Goal: Information Seeking & Learning: Learn about a topic

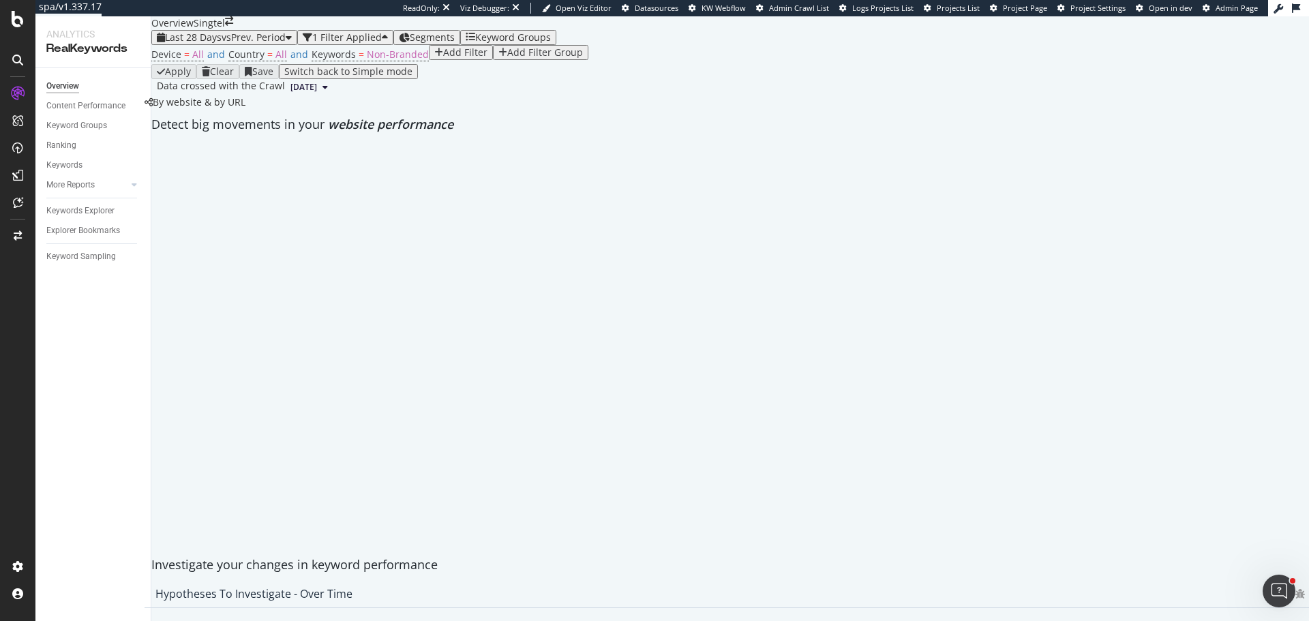
click at [443, 58] on div "Add Filter" at bounding box center [465, 52] width 44 height 11
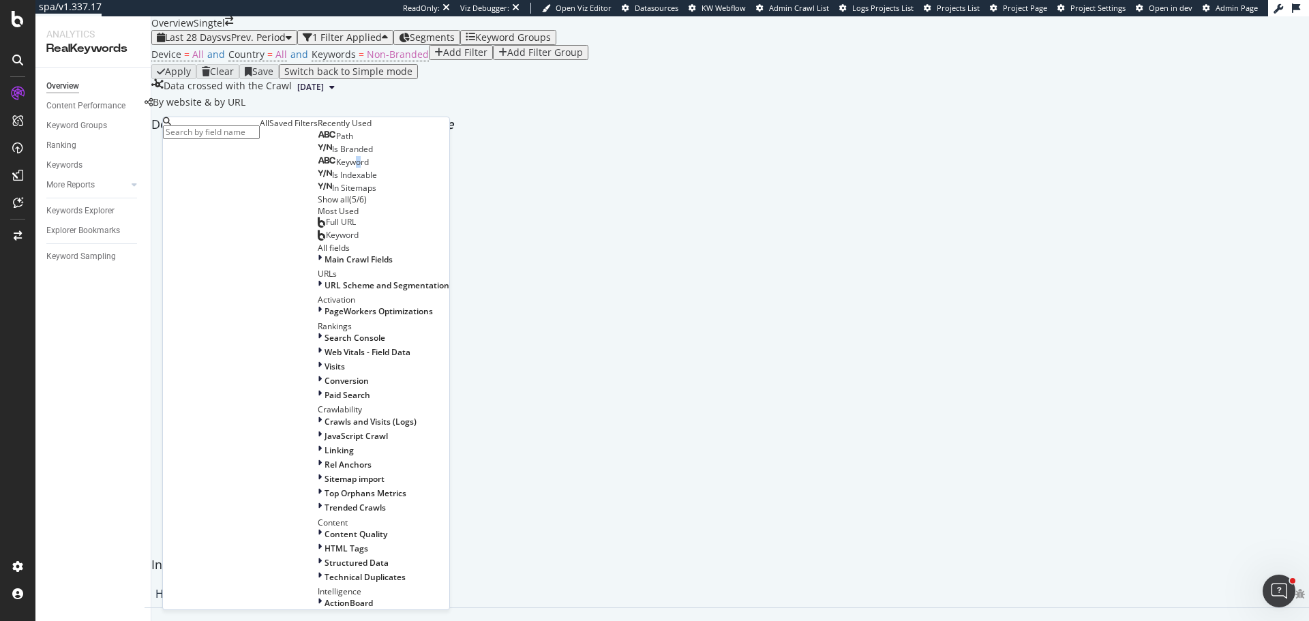
click at [336, 168] on span "Keyword" at bounding box center [352, 162] width 33 height 12
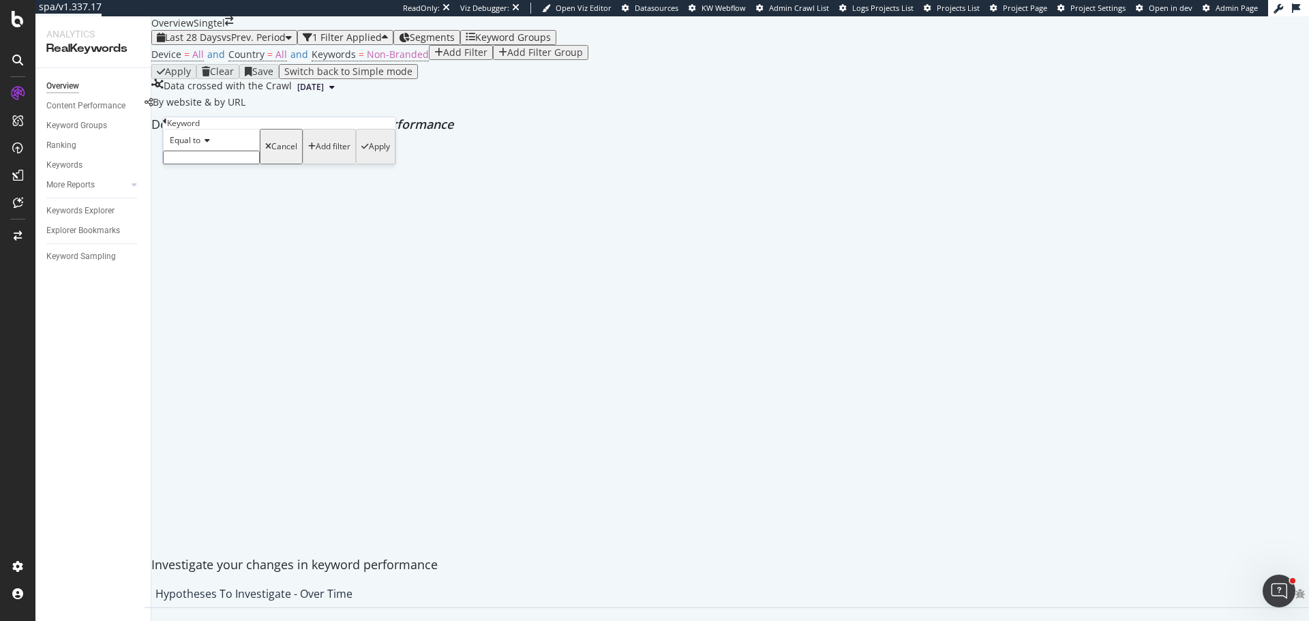
click at [209, 151] on div "Equal to" at bounding box center [211, 140] width 97 height 22
click at [200, 250] on span "Contains" at bounding box center [183, 245] width 33 height 12
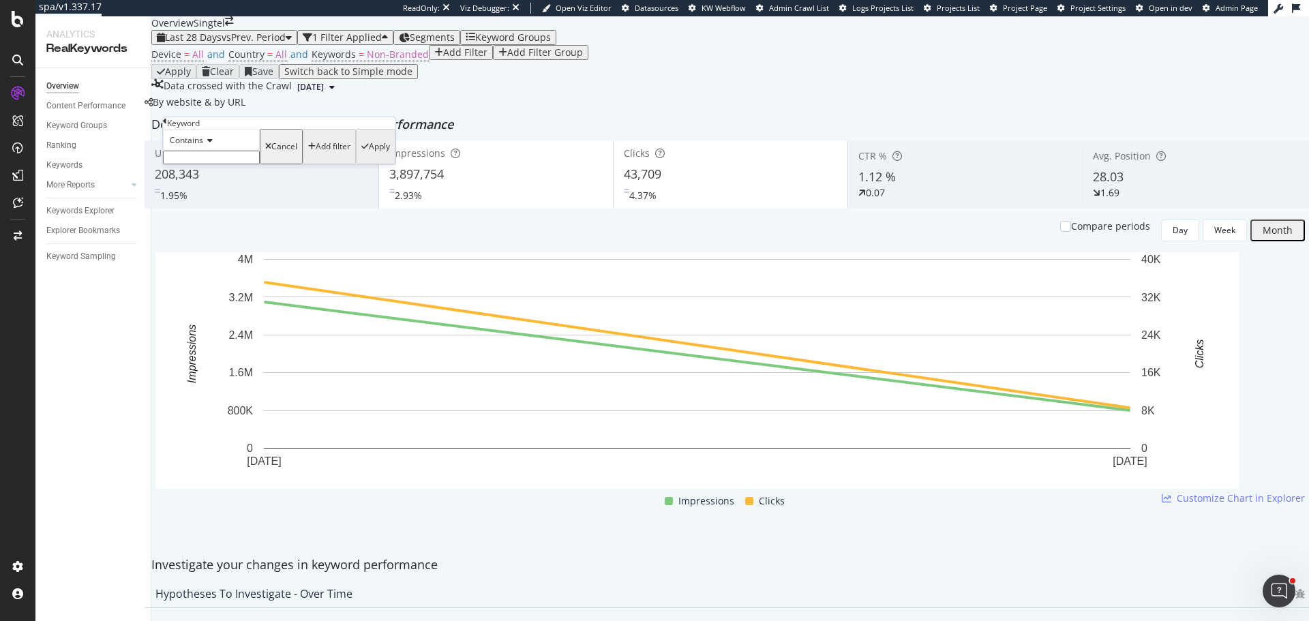
click at [198, 164] on input "text" at bounding box center [211, 158] width 97 height 14
type input "iphone"
drag, startPoint x: 298, startPoint y: 213, endPoint x: 598, endPoint y: 198, distance: 300.3
click at [361, 155] on div "button" at bounding box center [364, 151] width 7 height 8
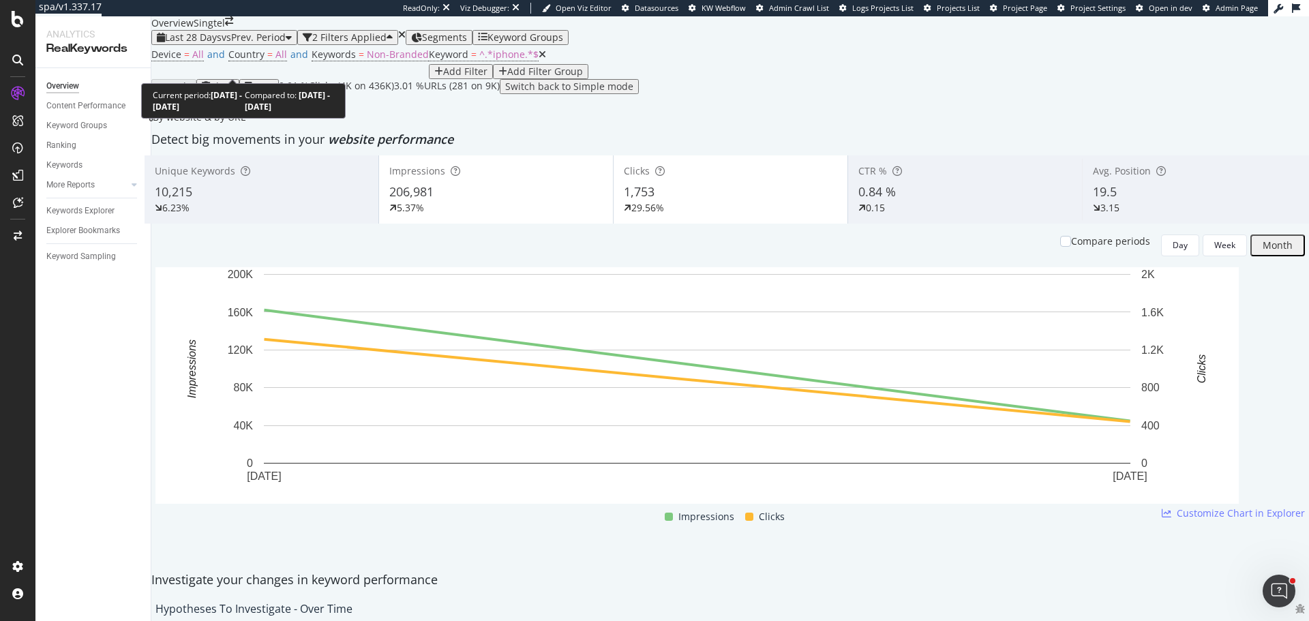
click at [249, 44] on span "vs Prev. Period" at bounding box center [254, 37] width 64 height 13
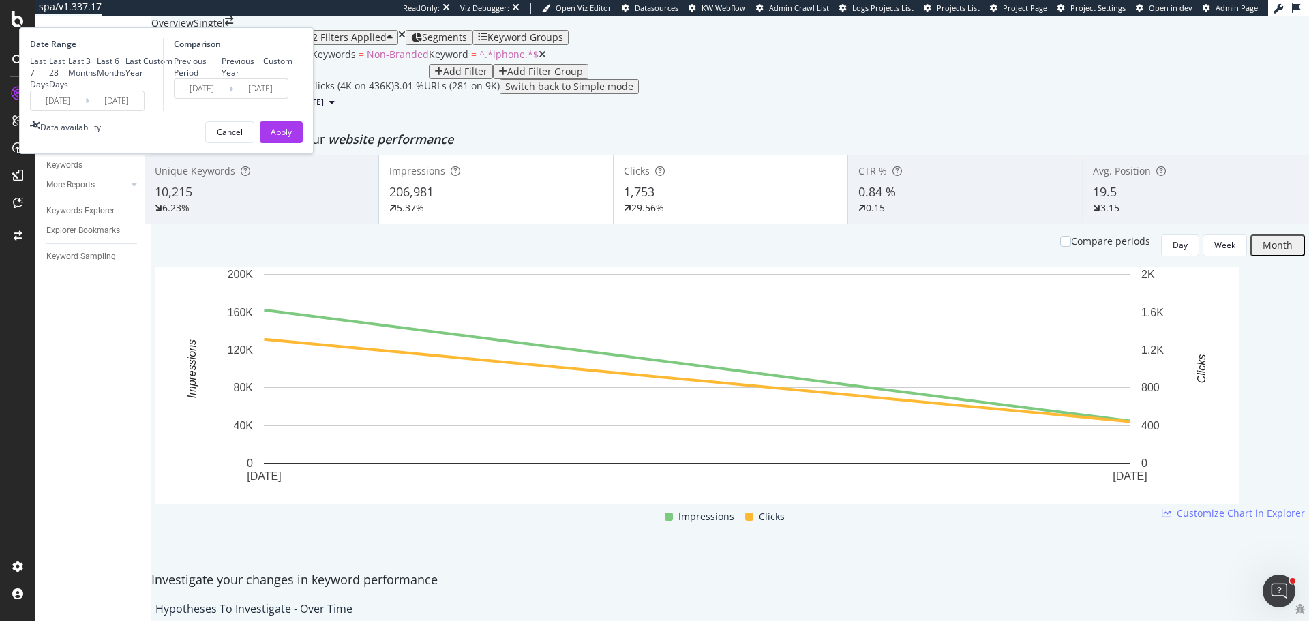
click at [97, 78] on div "Last 3 Months" at bounding box center [82, 66] width 29 height 23
type input "2025/06/07"
type input "2025/03/07"
type input "2025/06/06"
click at [292, 138] on div "Apply" at bounding box center [281, 132] width 21 height 12
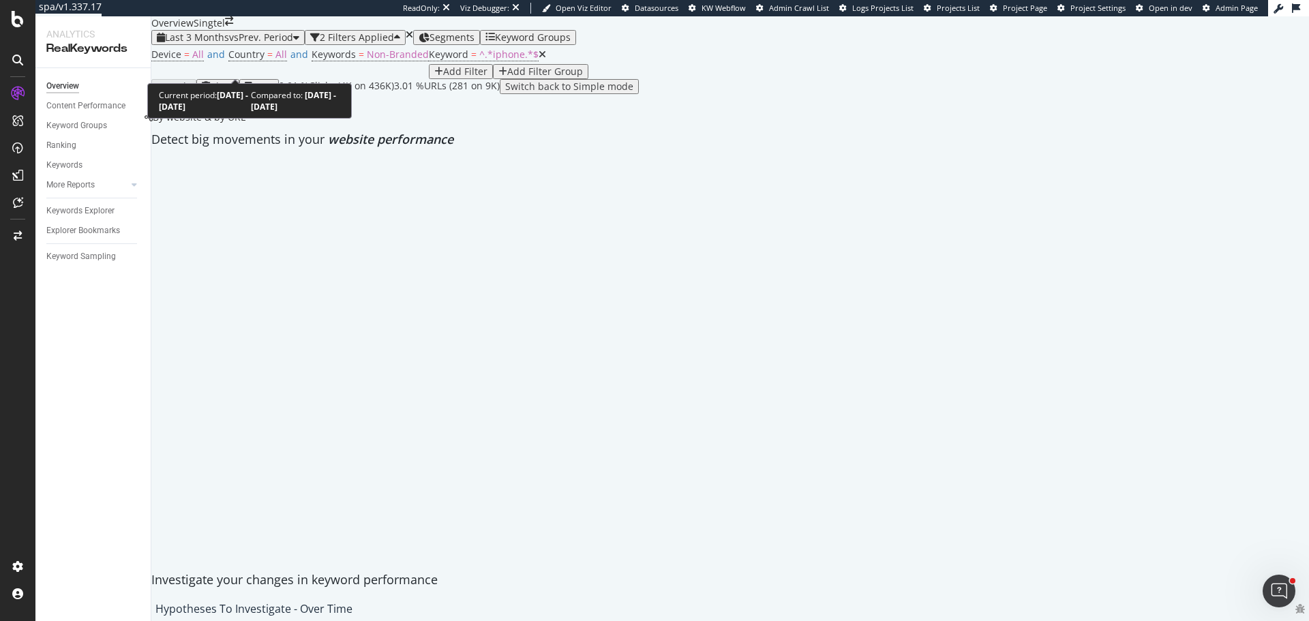
click at [258, 43] on div "Last 3 Months vs Prev. Period" at bounding box center [228, 37] width 142 height 11
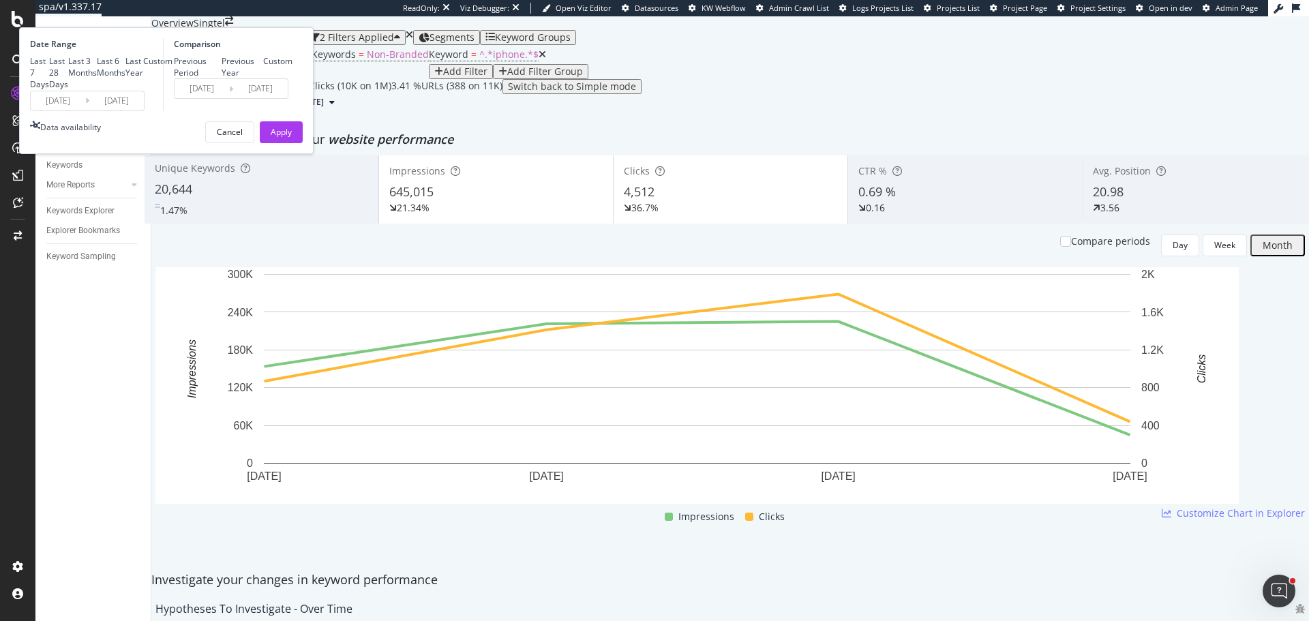
click at [645, 79] on div "Device = All and Country = All and Keywords = Non-Branded Keyword = ^.*iphone.*…" at bounding box center [729, 62] width 1157 height 34
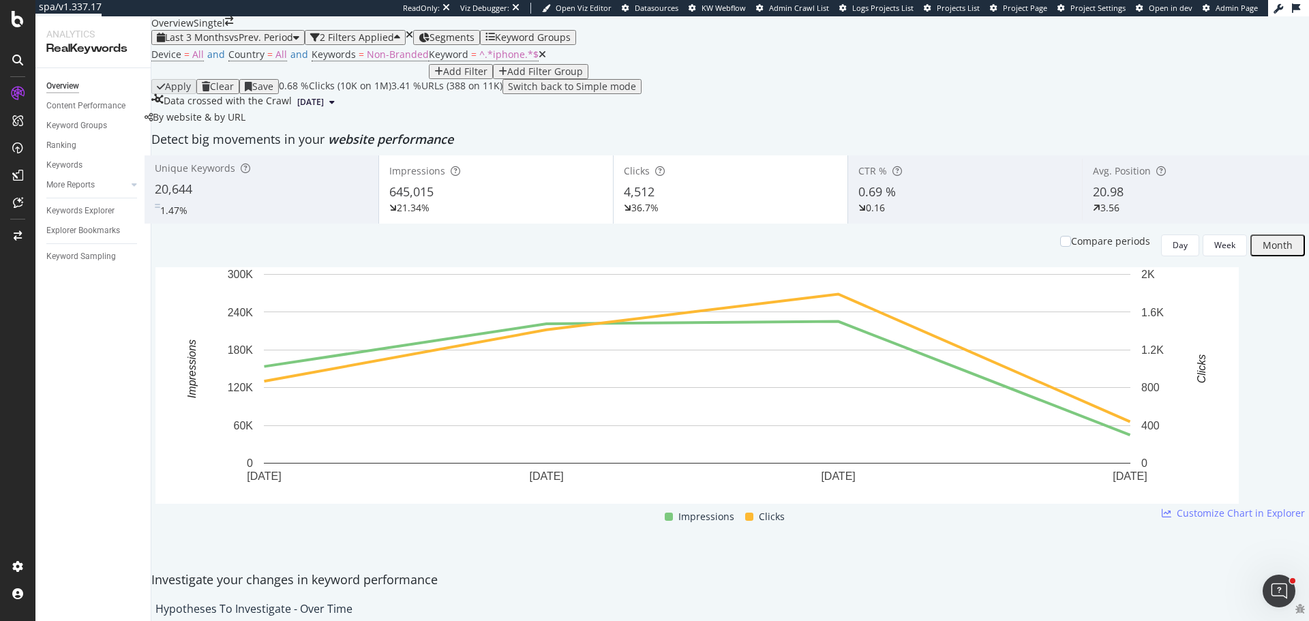
click at [234, 44] on span "vs Prev. Period" at bounding box center [261, 37] width 64 height 13
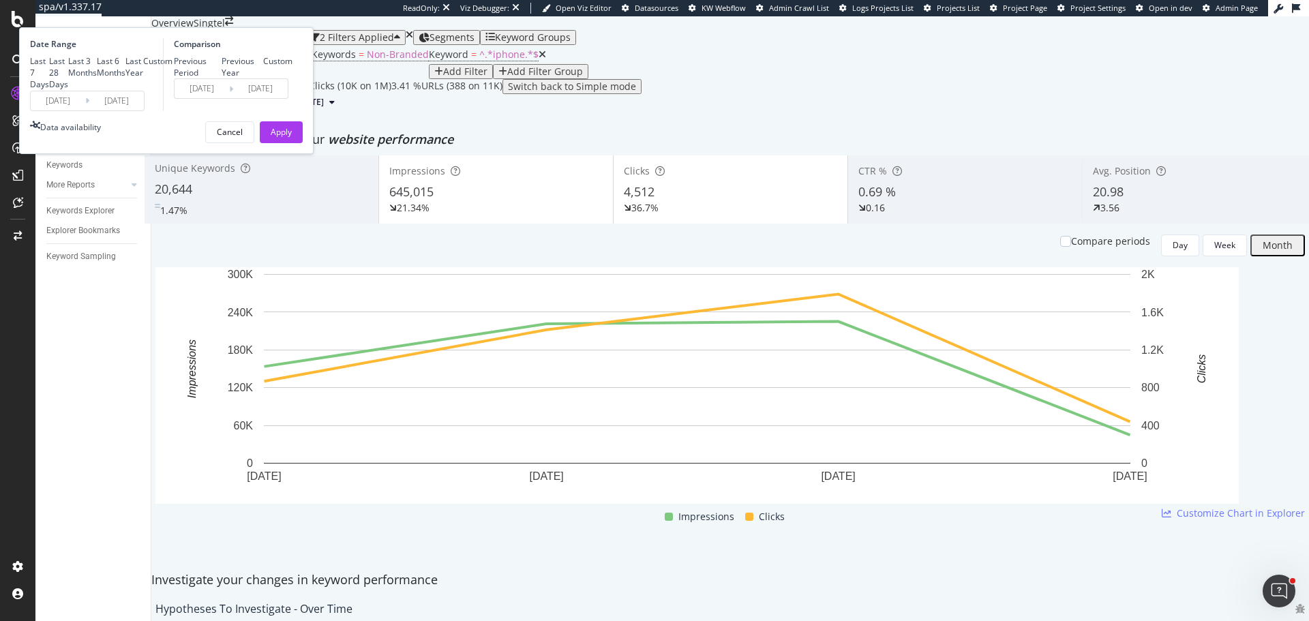
click at [172, 90] on div "Last 7 Days Last 28 Days Last 3 Months Last 6 Months Last Year Custom" at bounding box center [101, 72] width 142 height 35
click at [68, 90] on div "Last 28 Days" at bounding box center [58, 72] width 19 height 35
type input "2025/08/10"
type input "2025/07/13"
type input "2025/08/09"
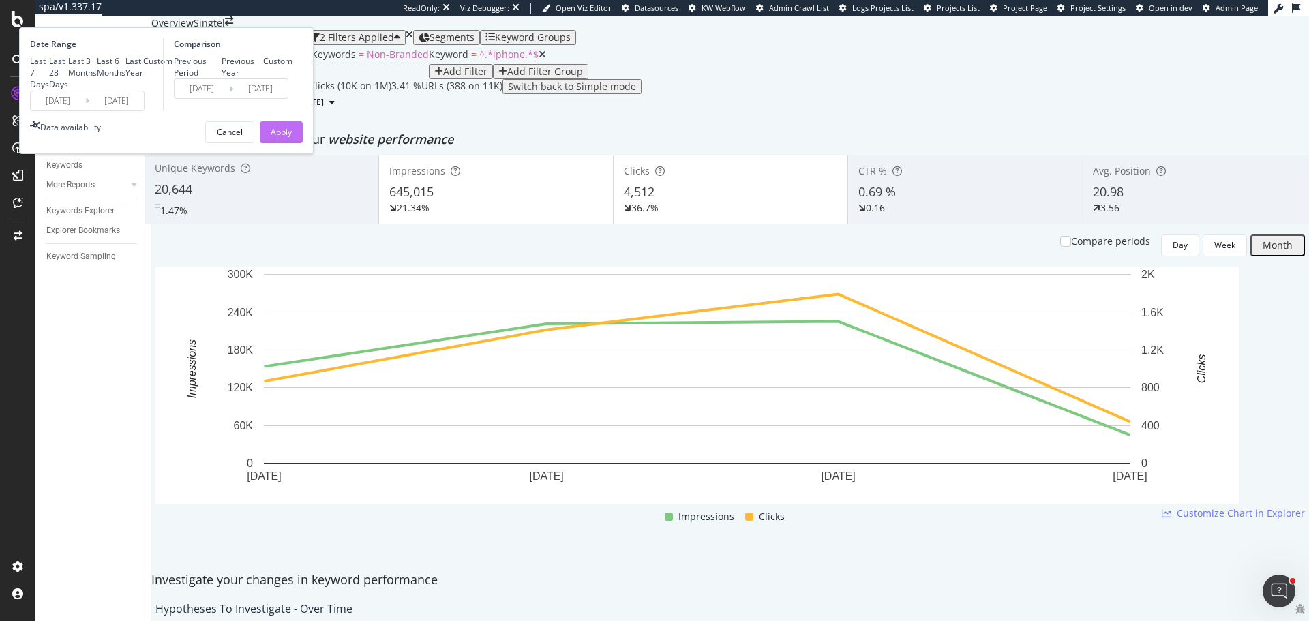
click at [292, 138] on div "Apply" at bounding box center [281, 132] width 21 height 12
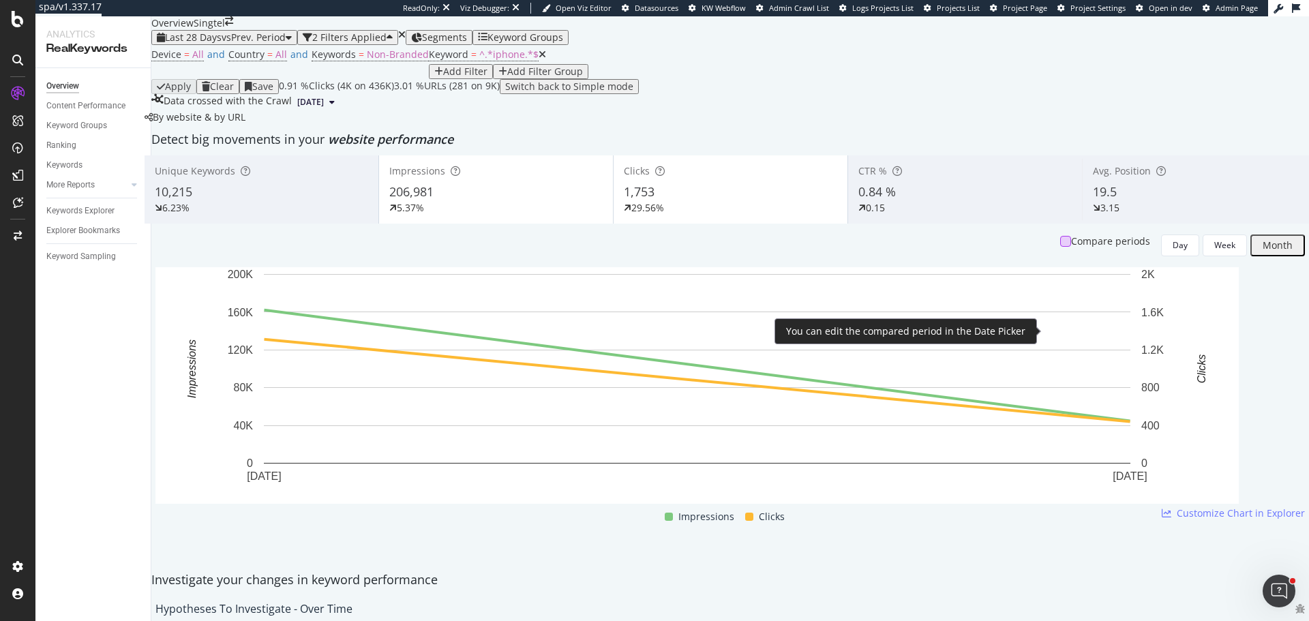
click at [1060, 247] on div at bounding box center [1065, 241] width 11 height 11
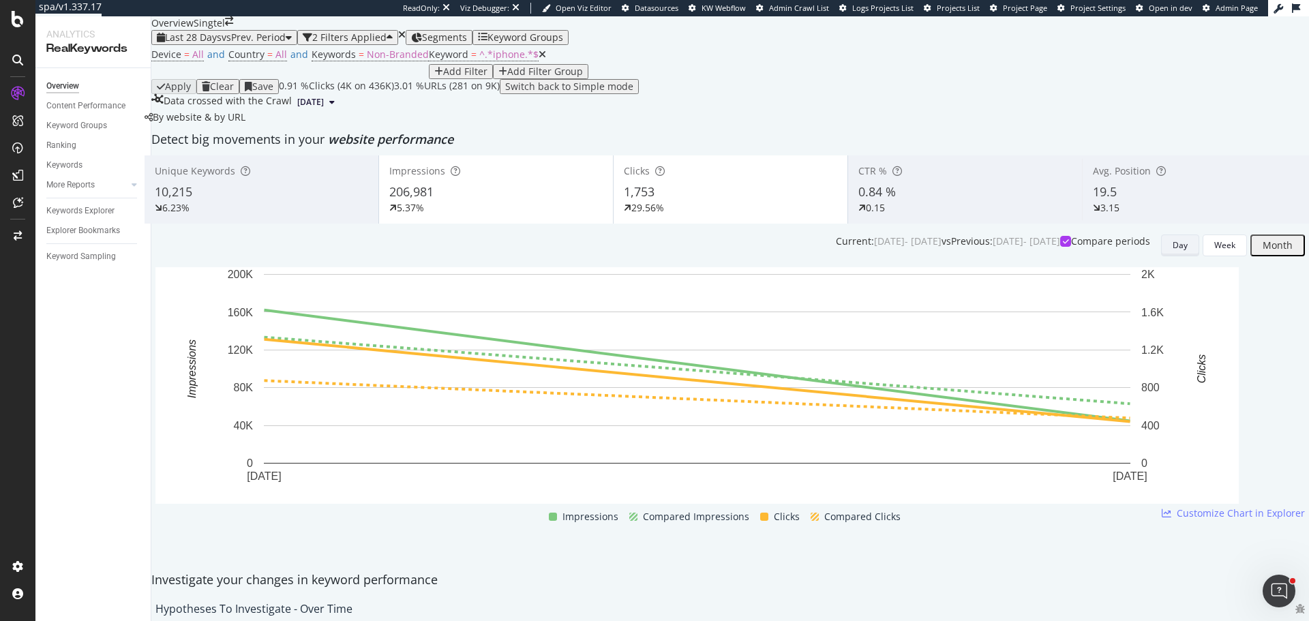
click at [1161, 256] on button "Day" at bounding box center [1180, 245] width 38 height 22
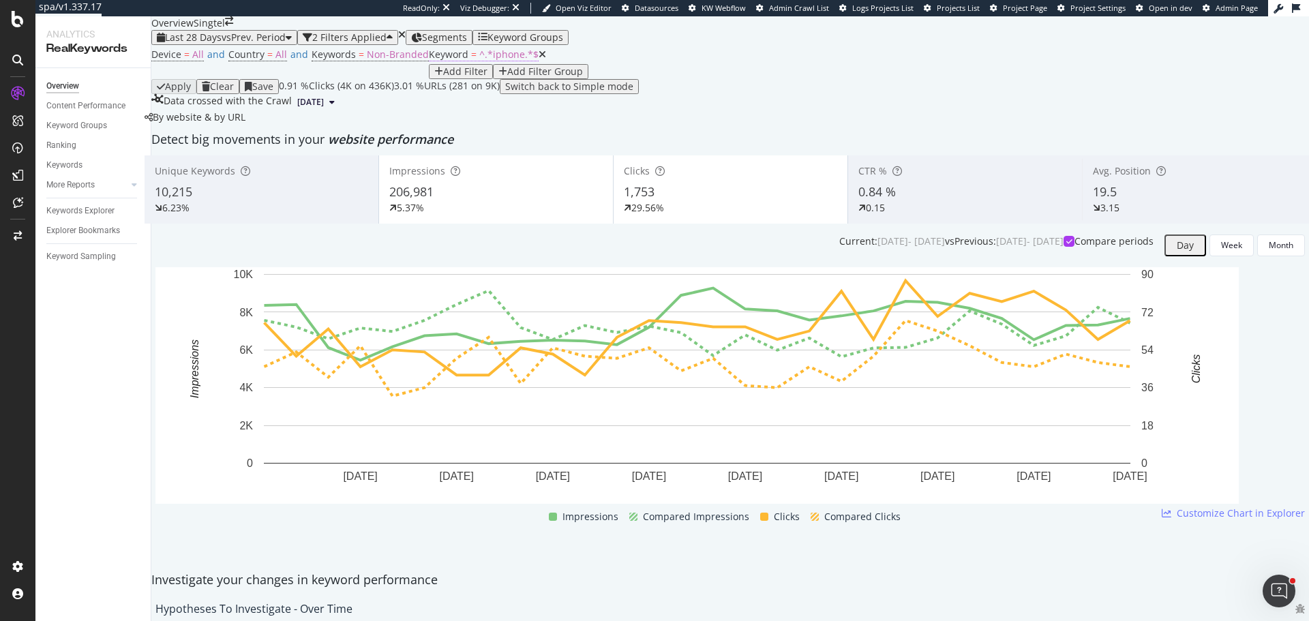
click at [479, 61] on span "^.*iphone.*$" at bounding box center [508, 54] width 59 height 13
click at [232, 163] on input "iphone" at bounding box center [211, 156] width 97 height 14
type input "iphone 17"
click at [369, 154] on div "Apply" at bounding box center [379, 149] width 21 height 10
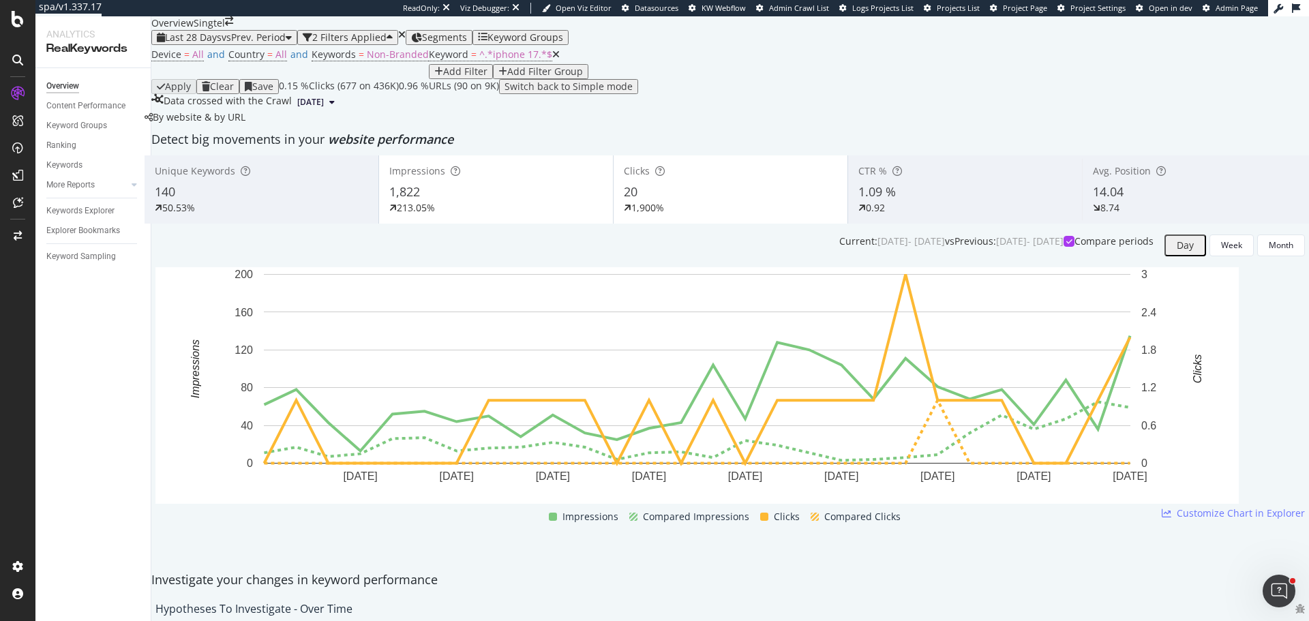
scroll to position [1227, 0]
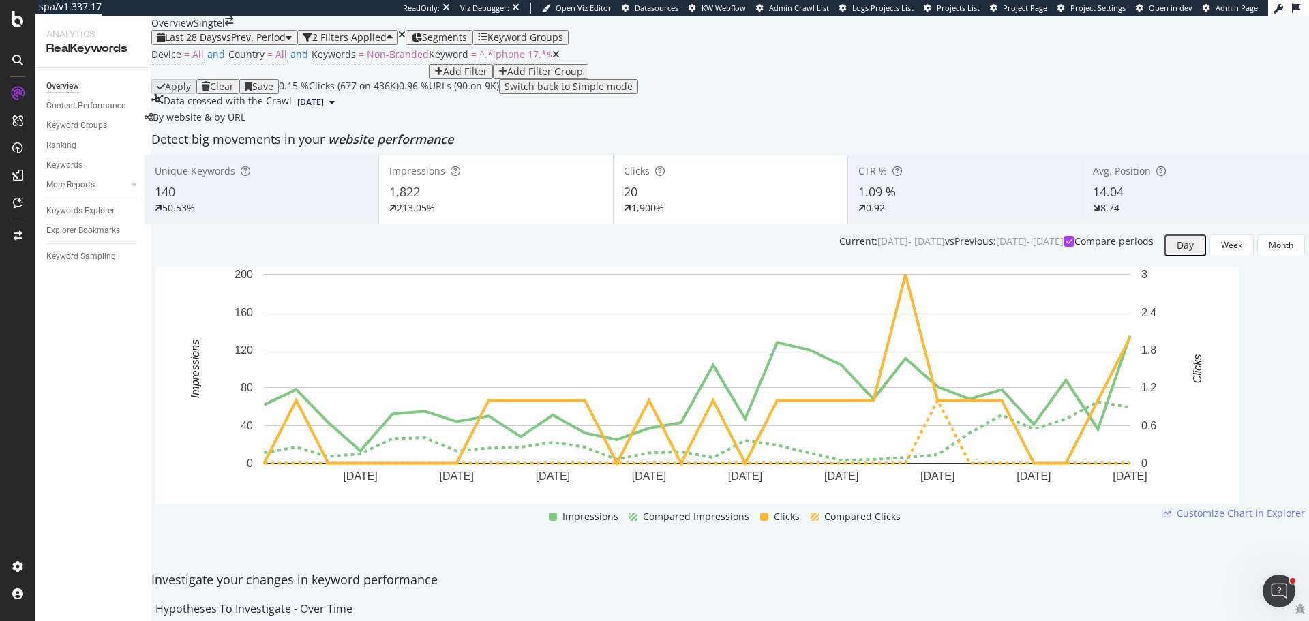
scroll to position [68, 0]
click at [112, 208] on div "Keywords Explorer" at bounding box center [80, 211] width 68 height 14
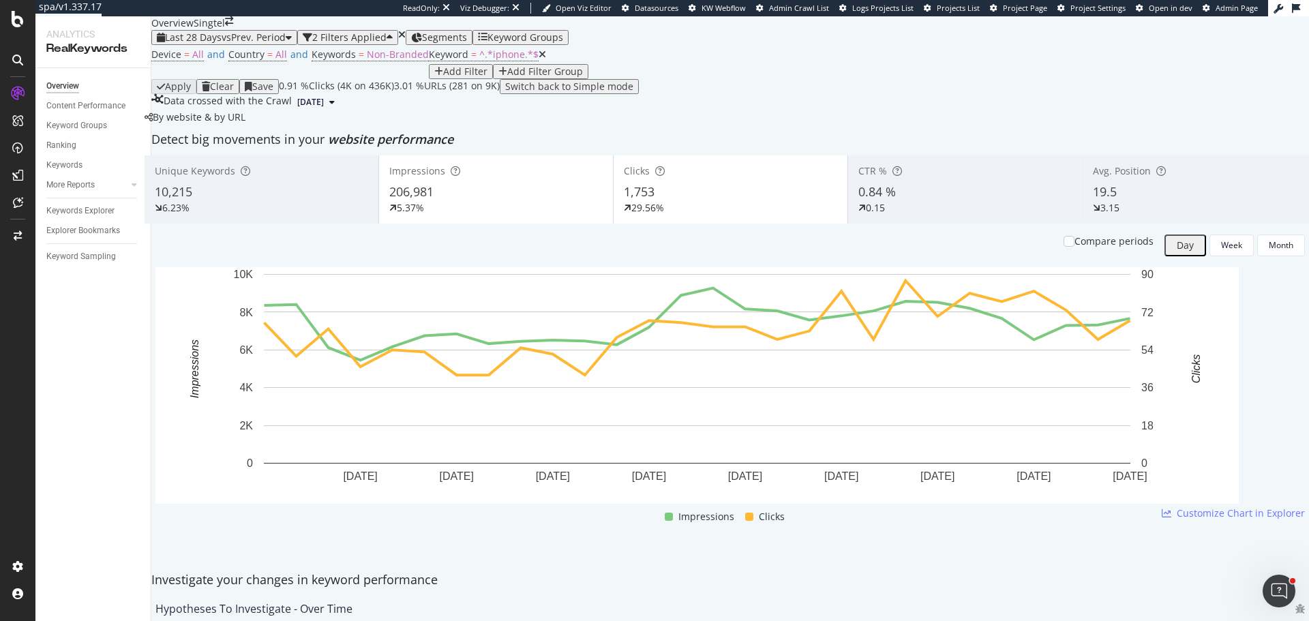
click at [1063, 256] on div "Compare periods" at bounding box center [1108, 245] width 90 height 22
click at [1063, 247] on div at bounding box center [1068, 241] width 11 height 11
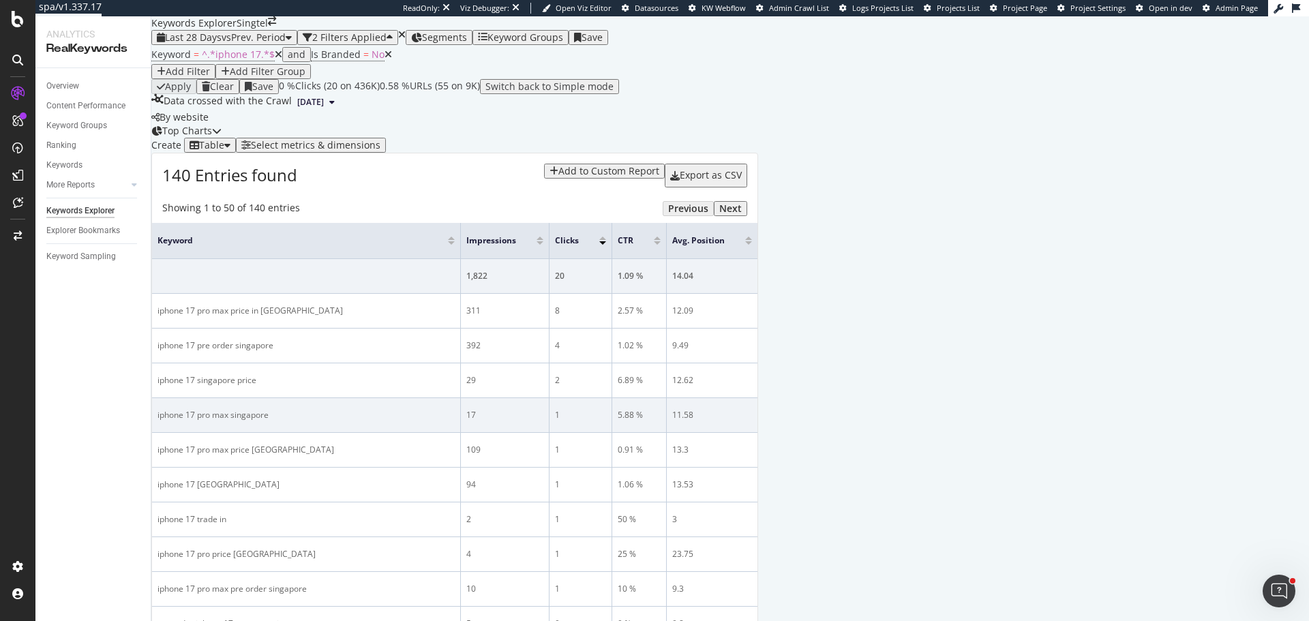
scroll to position [68, 0]
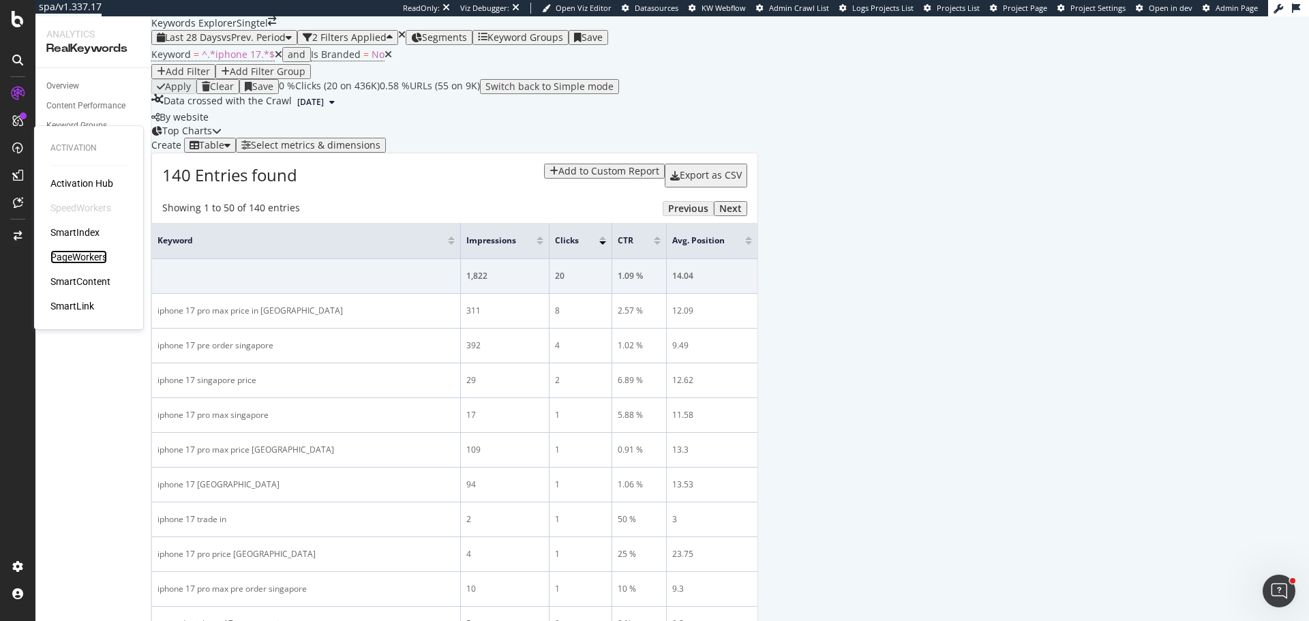
drag, startPoint x: 86, startPoint y: 254, endPoint x: 95, endPoint y: 247, distance: 12.1
click at [86, 254] on div "PageWorkers" at bounding box center [78, 257] width 57 height 14
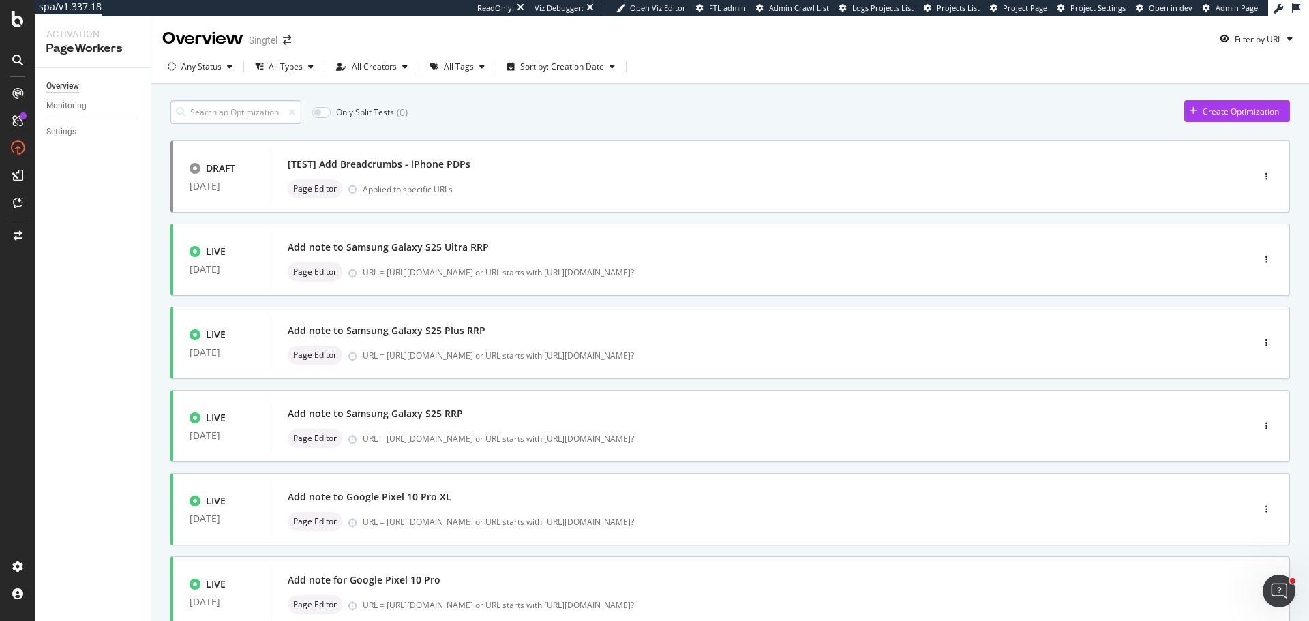
click at [232, 116] on input at bounding box center [235, 112] width 131 height 24
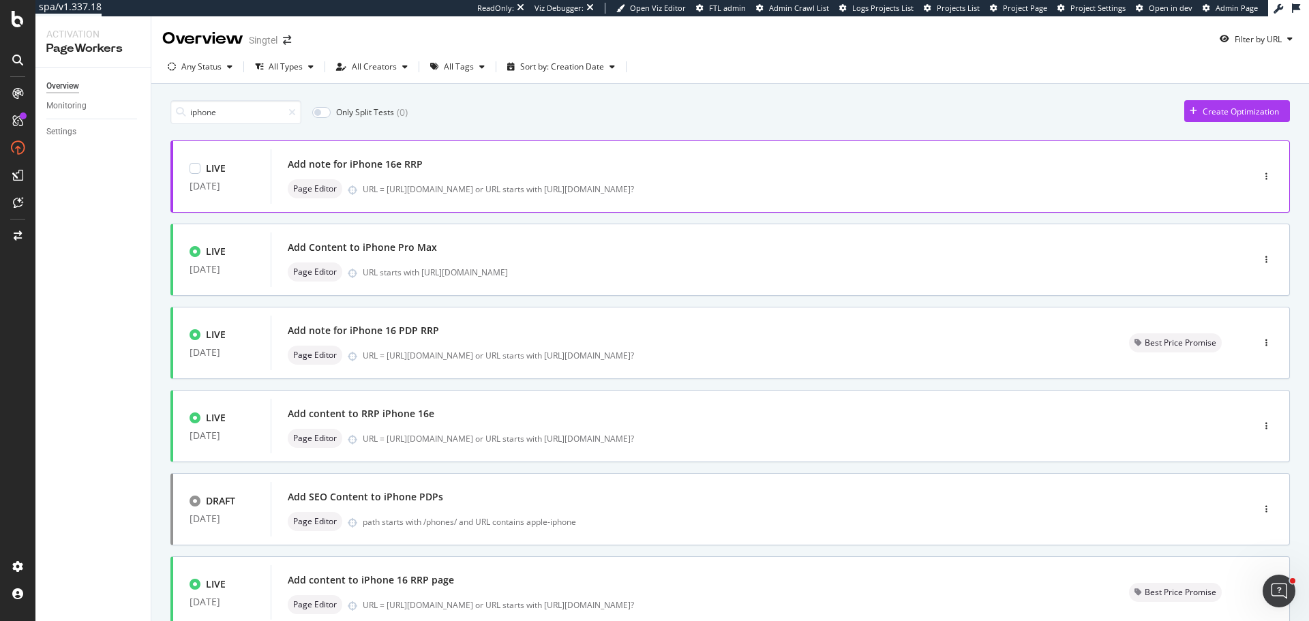
click at [487, 171] on div "Add note for iPhone 16e RRP" at bounding box center [741, 164] width 906 height 19
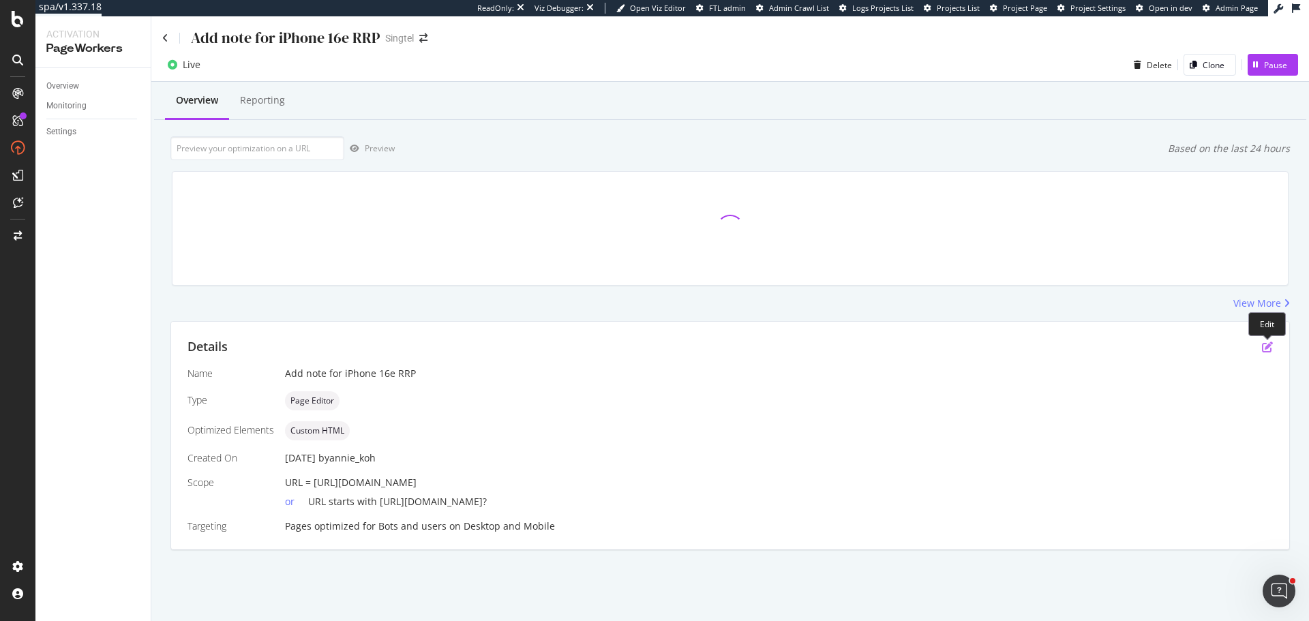
click at [1264, 350] on icon "pen-to-square" at bounding box center [1267, 346] width 11 height 11
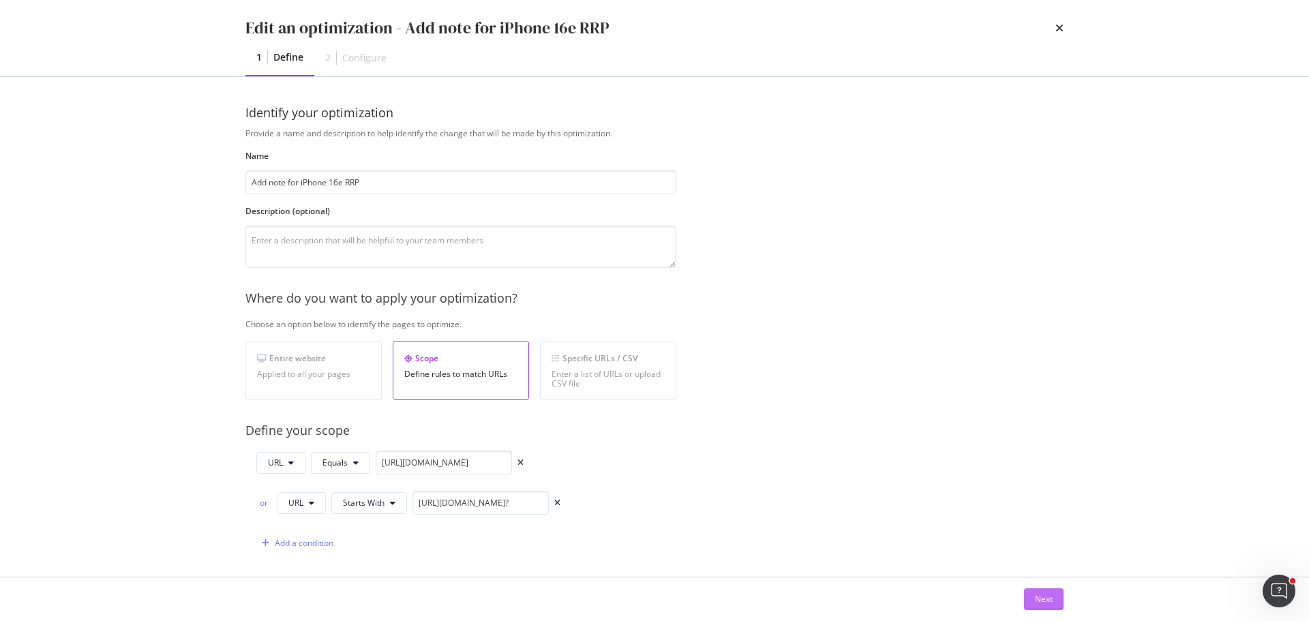
click at [1040, 606] on div "Next" at bounding box center [1044, 599] width 18 height 20
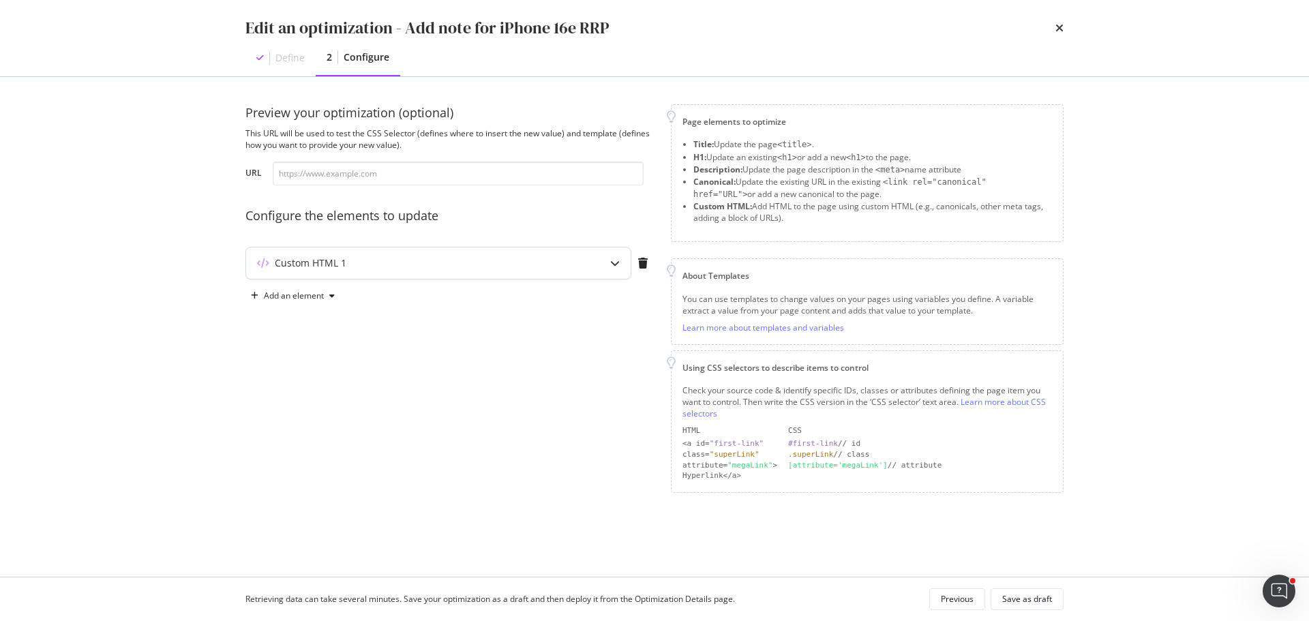
click at [611, 267] on div "modal" at bounding box center [614, 262] width 31 height 31
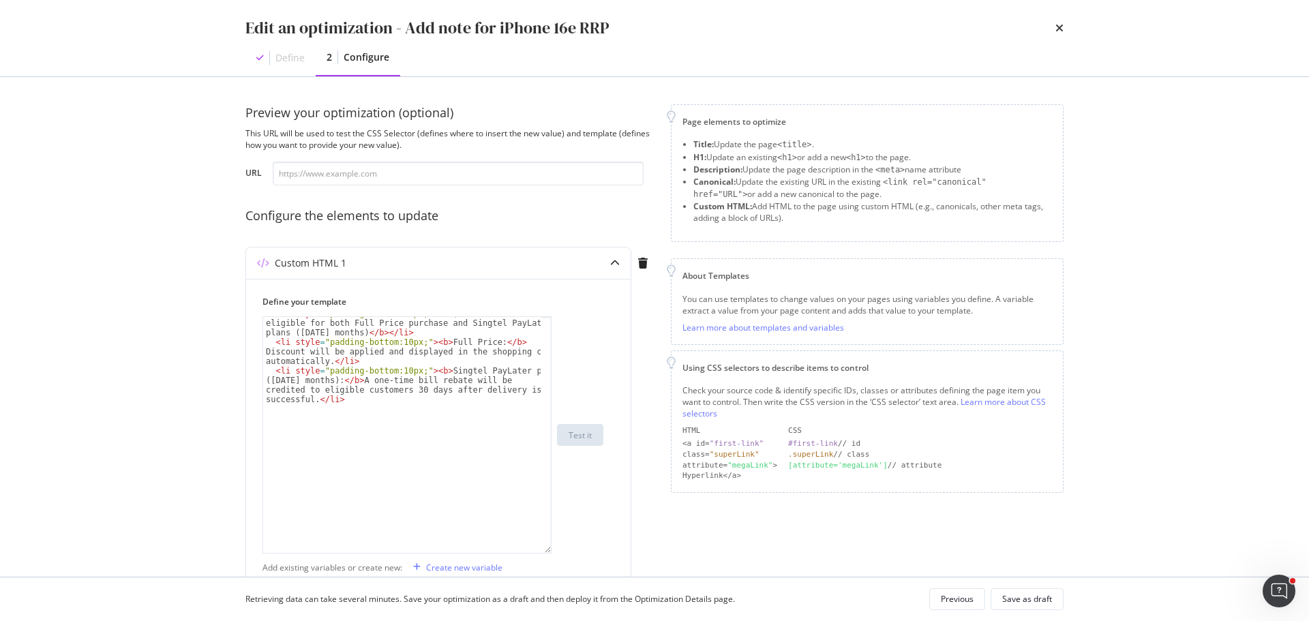
scroll to position [36, 0]
drag, startPoint x: 543, startPoint y: 401, endPoint x: 613, endPoint y: 653, distance: 261.8
click at [613, 620] on html "spa/v1.337.18 ReadOnly: Viz Debugger: Open Viz Editor FTL admin Admin Crawl Lis…" at bounding box center [654, 310] width 1309 height 621
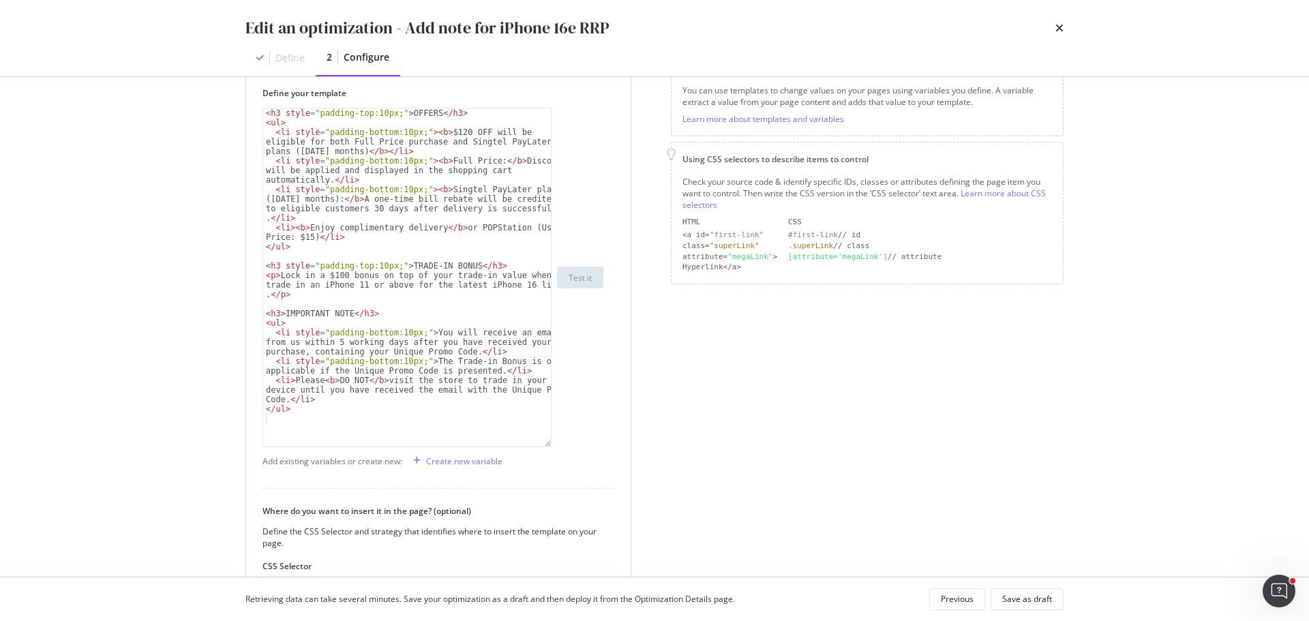
scroll to position [204, 0]
click at [307, 423] on div "< h3 style = "padding-top:10px;" > OFFERS </ h3 > < ul > < li style = "padding-…" at bounding box center [407, 290] width 288 height 357
click at [1060, 30] on icon "times" at bounding box center [1059, 27] width 8 height 11
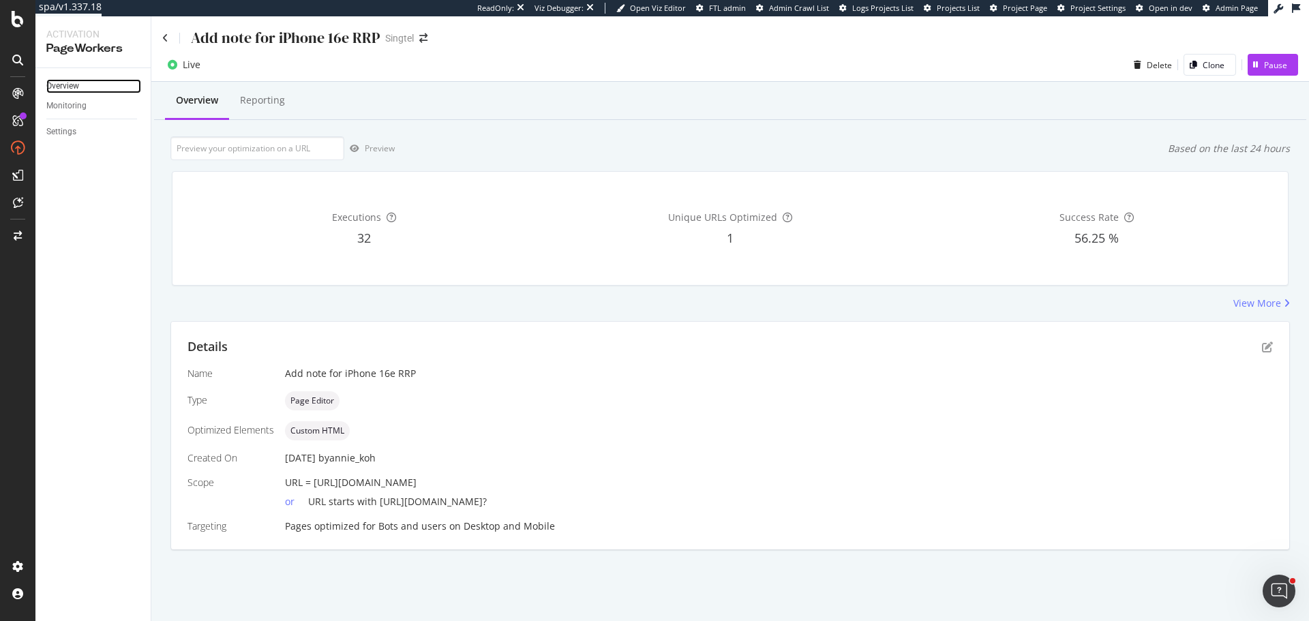
click at [97, 80] on link "Overview" at bounding box center [93, 86] width 95 height 14
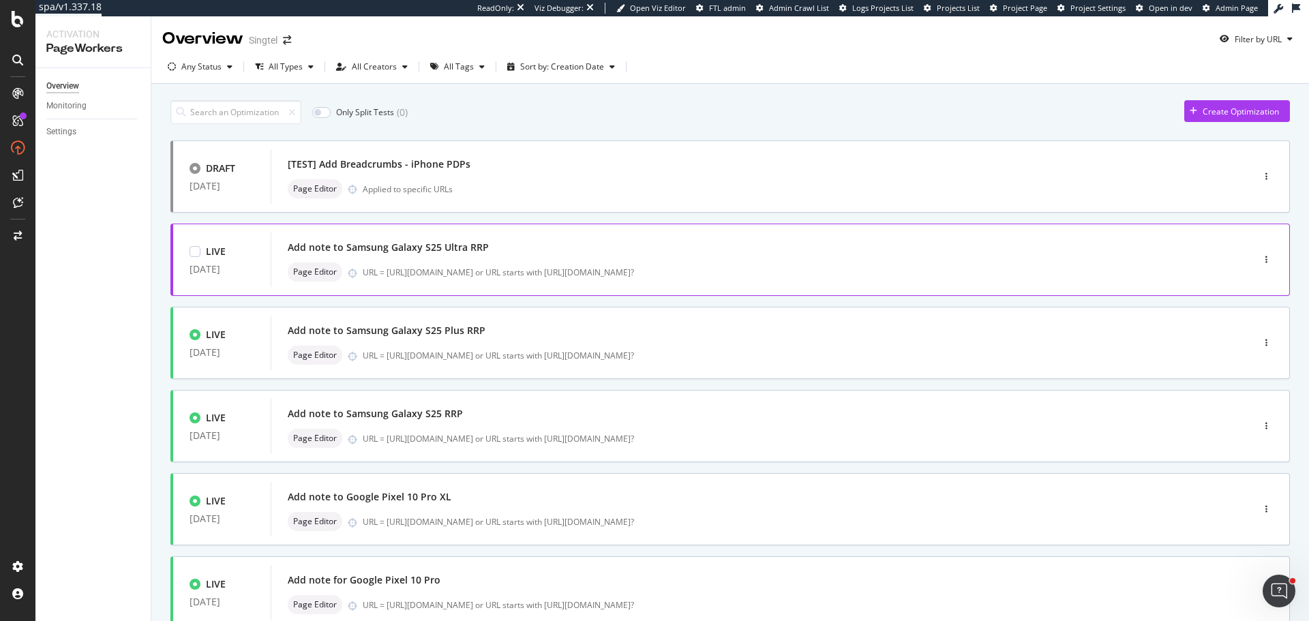
click at [582, 262] on div "Page Editor URL = https://shop.singtel.com/accessories/rrp-products/samsung-gal…" at bounding box center [741, 271] width 906 height 19
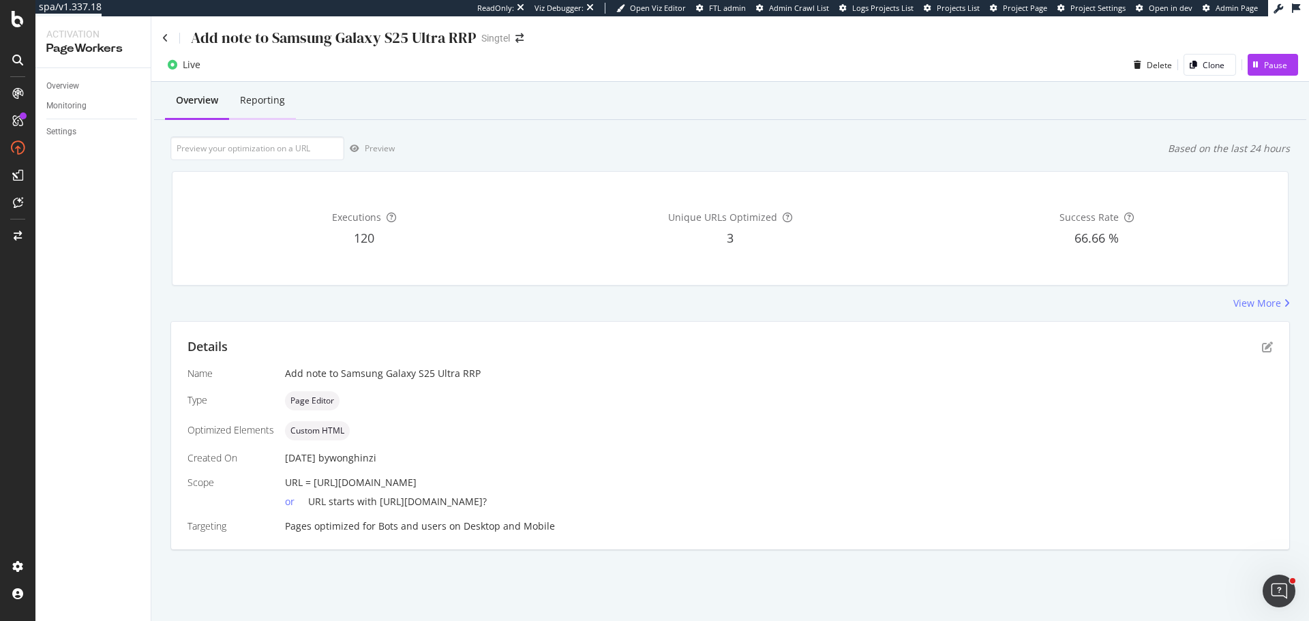
click at [265, 114] on div "Reporting" at bounding box center [262, 100] width 67 height 37
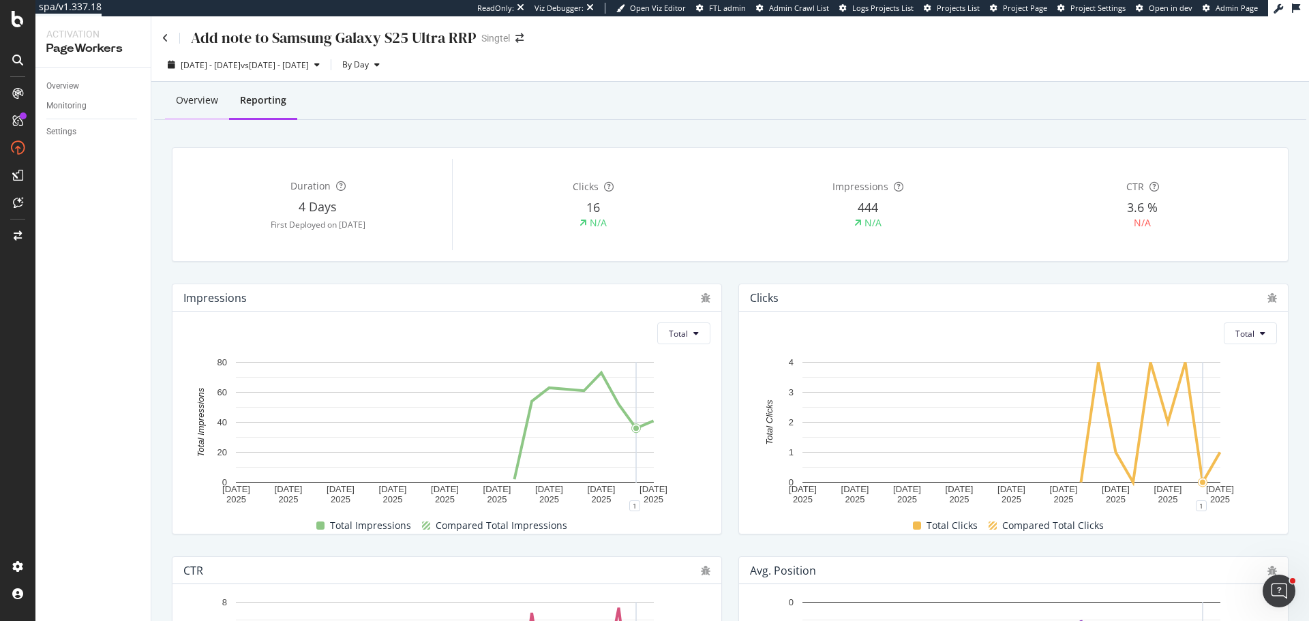
click at [179, 109] on div "Overview" at bounding box center [197, 100] width 64 height 37
